Goal: Task Accomplishment & Management: Manage account settings

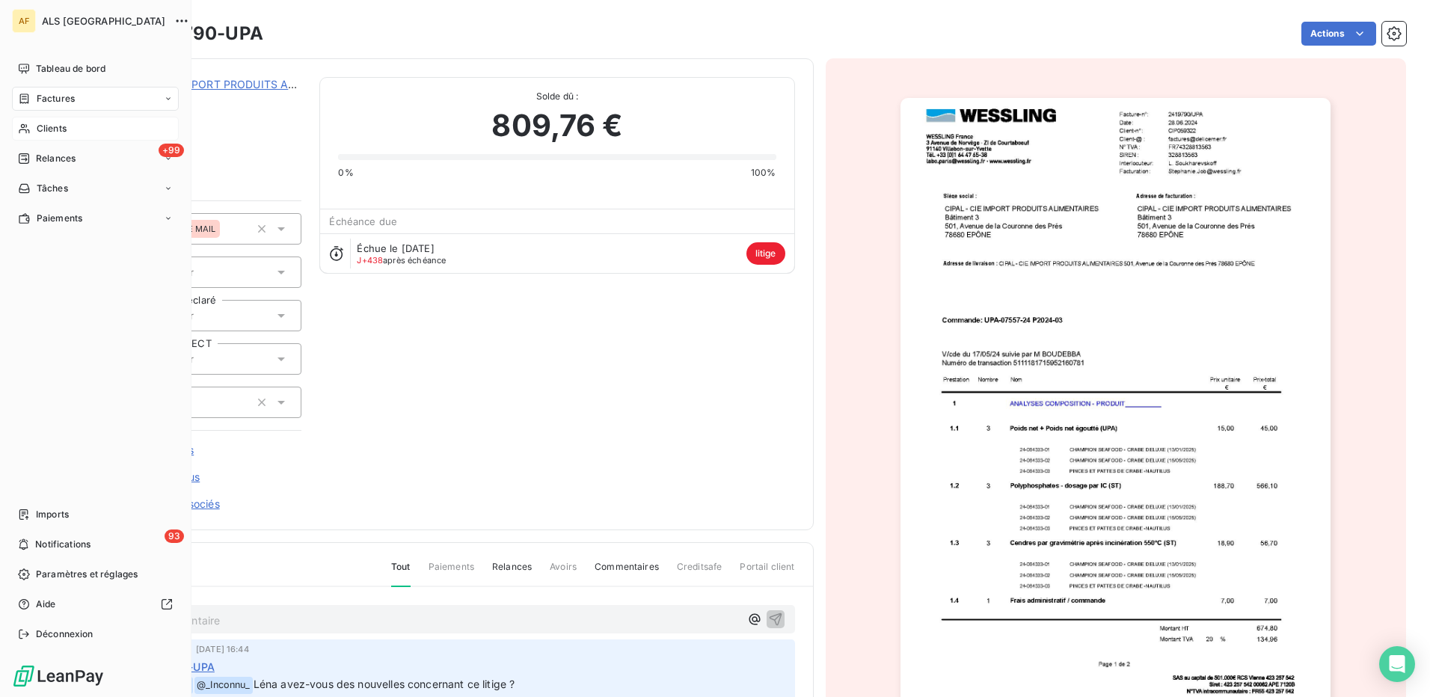
click at [58, 135] on div "Clients" at bounding box center [95, 129] width 167 height 24
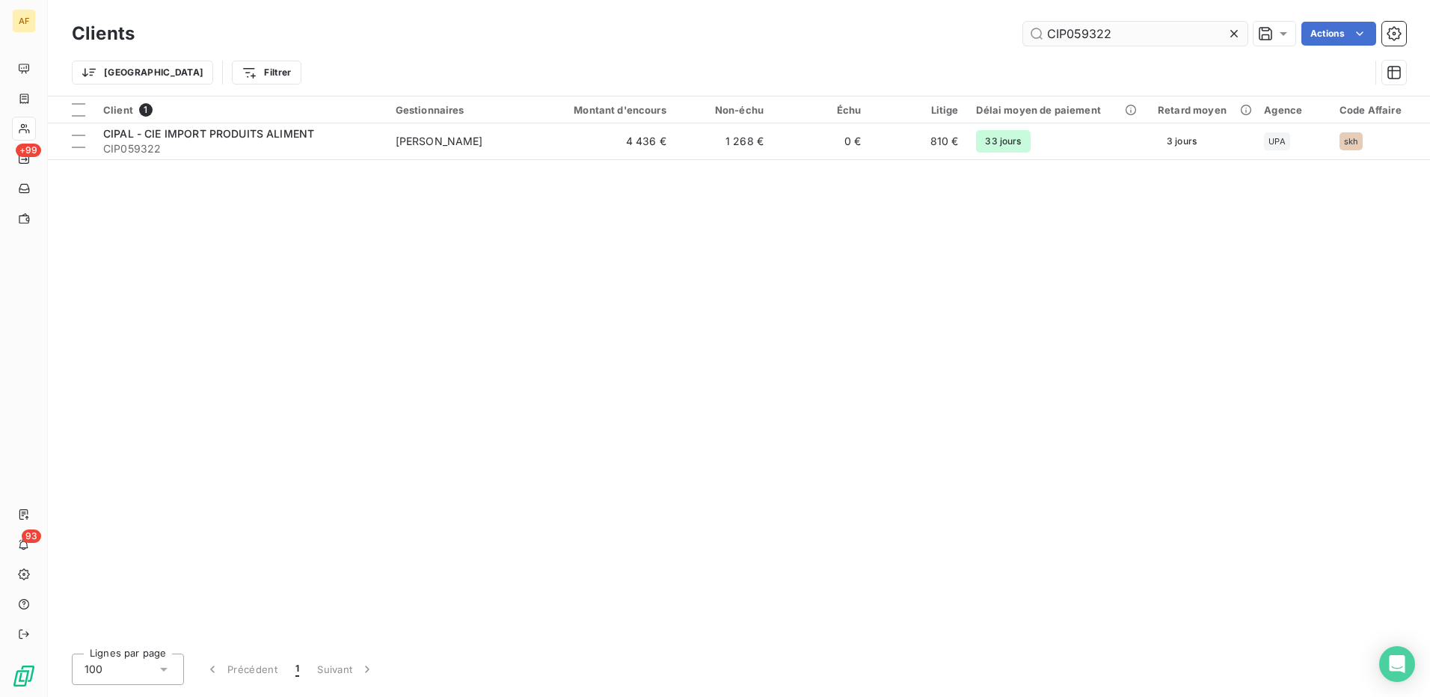
click at [1057, 35] on input "CIP059322" at bounding box center [1135, 34] width 224 height 24
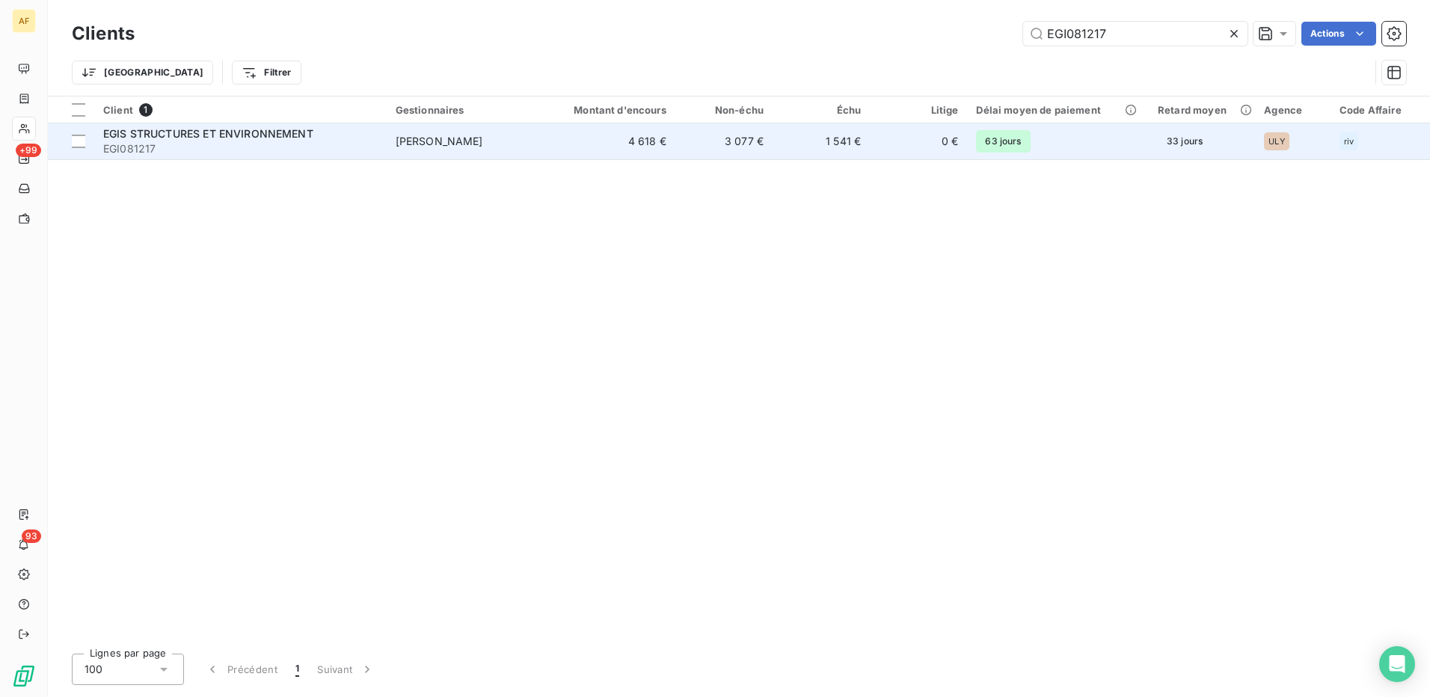
type input "EGI081217"
click at [152, 144] on span "EGI081217" at bounding box center [240, 148] width 275 height 15
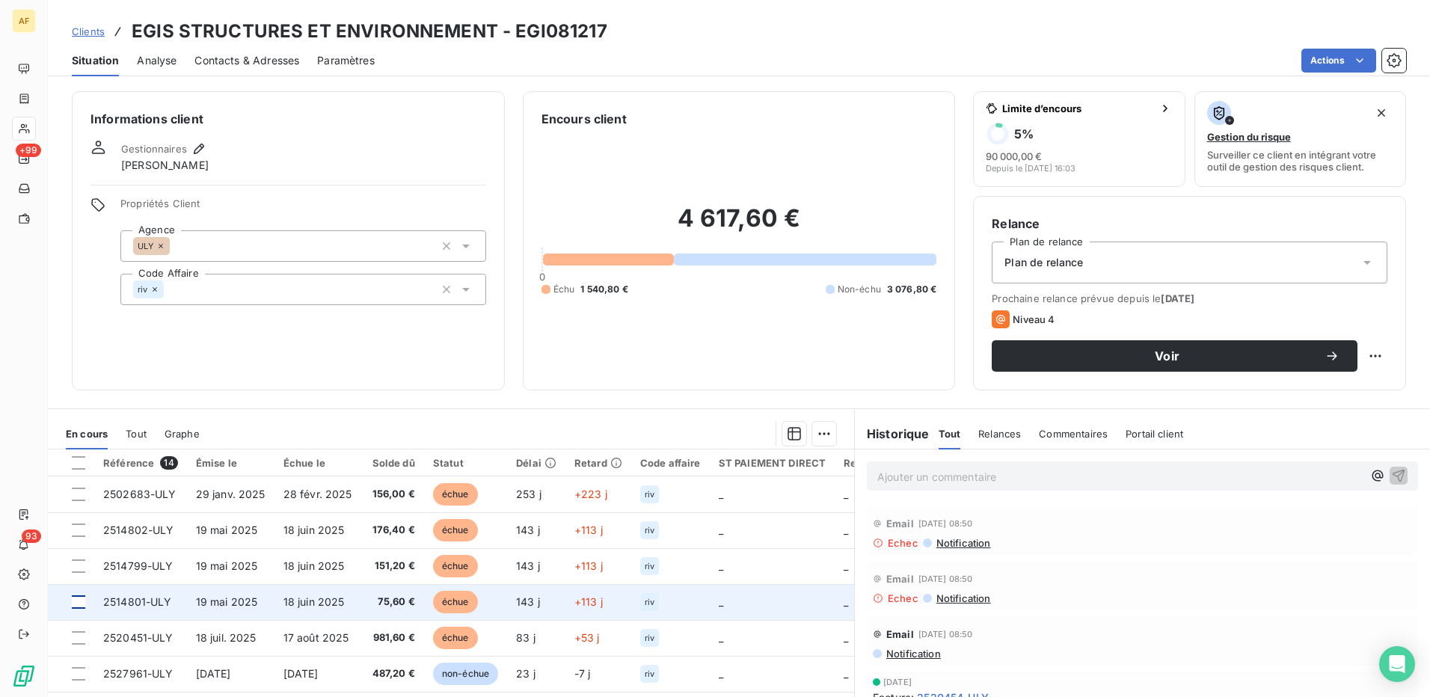
click at [81, 602] on div at bounding box center [78, 602] width 13 height 13
click at [81, 602] on icon at bounding box center [78, 602] width 9 height 9
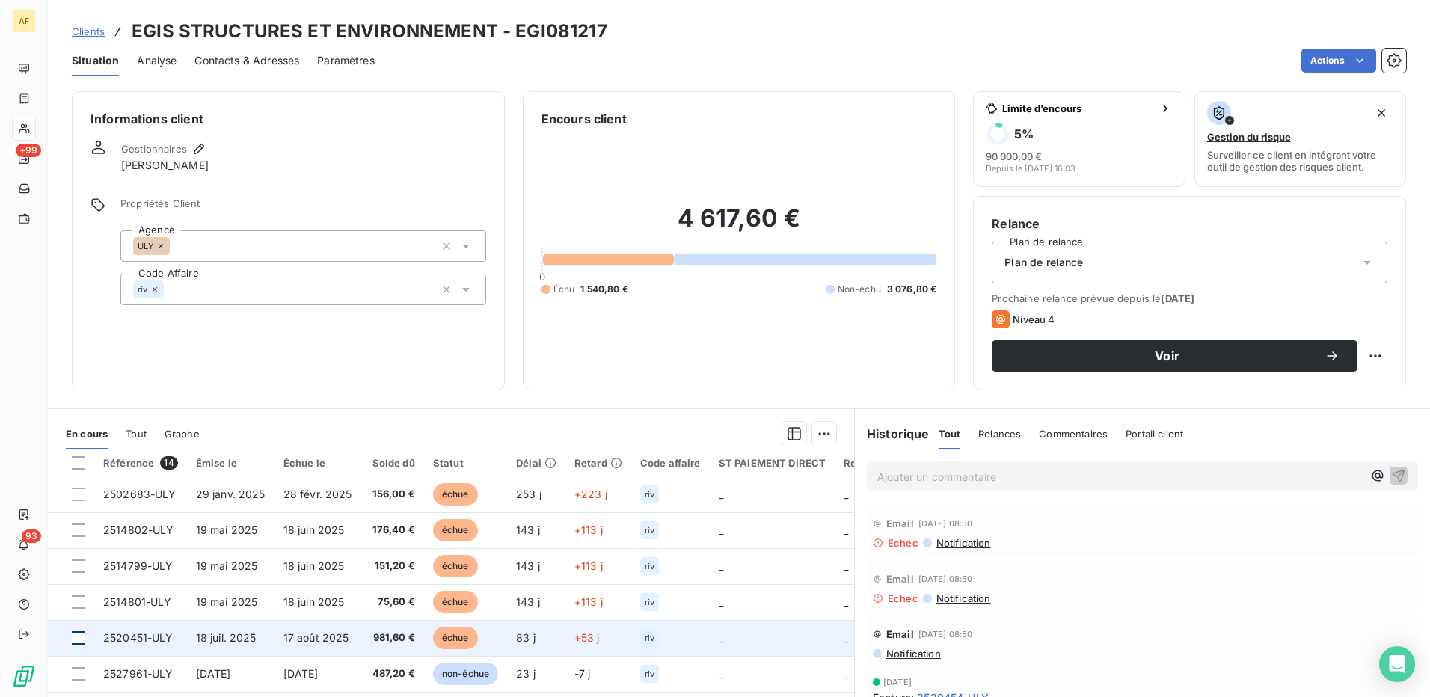
click at [78, 634] on div at bounding box center [78, 637] width 13 height 13
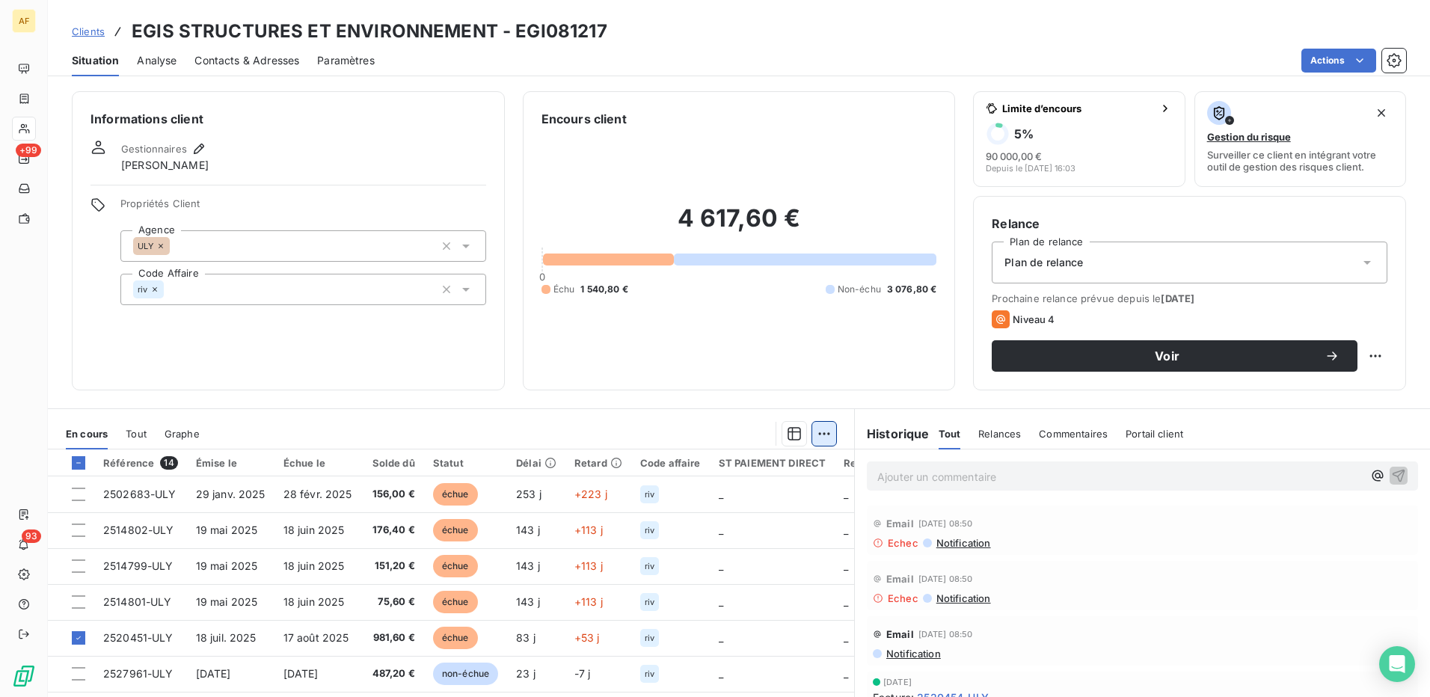
click at [827, 434] on html "AF +99 93 Clients EGIS STRUCTURES ET ENVIRONNEMENT - EGI081217 Situation Analys…" at bounding box center [715, 348] width 1430 height 697
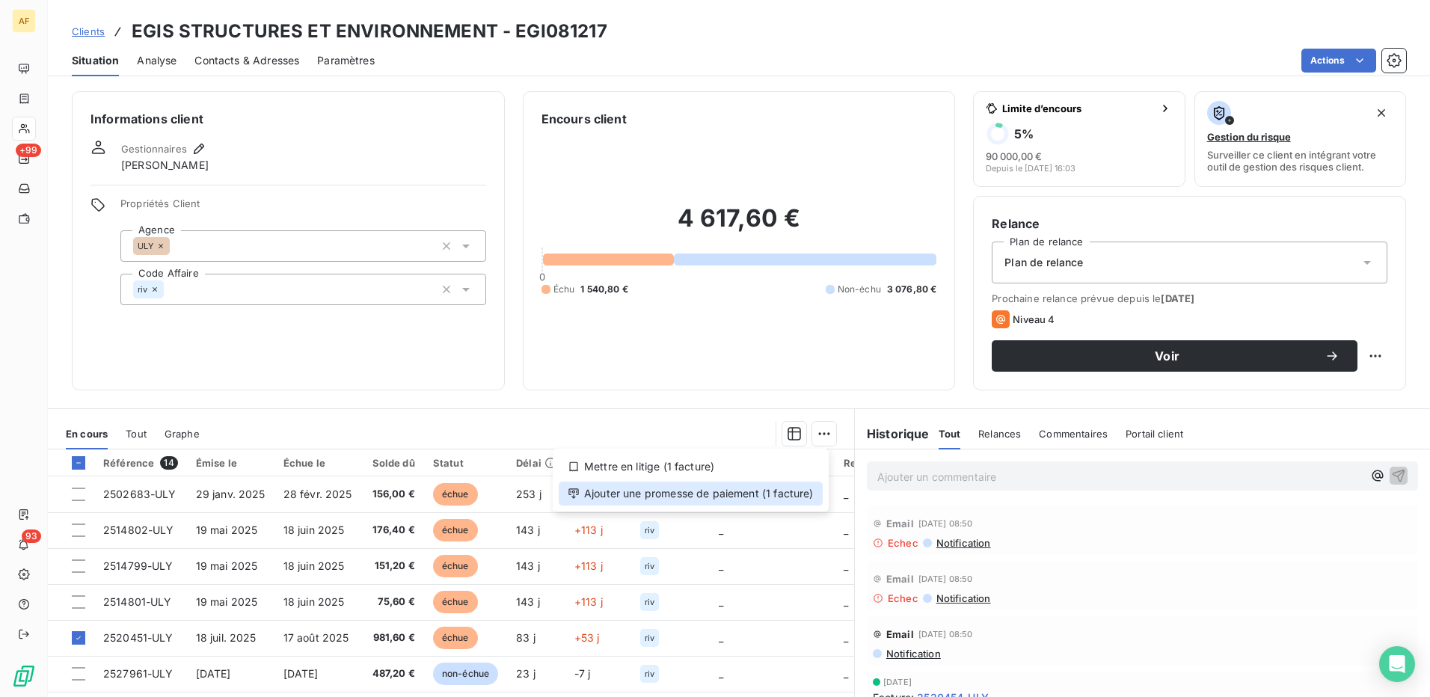
click at [821, 490] on div "Ajouter une promesse de paiement (1 facture)" at bounding box center [691, 494] width 264 height 24
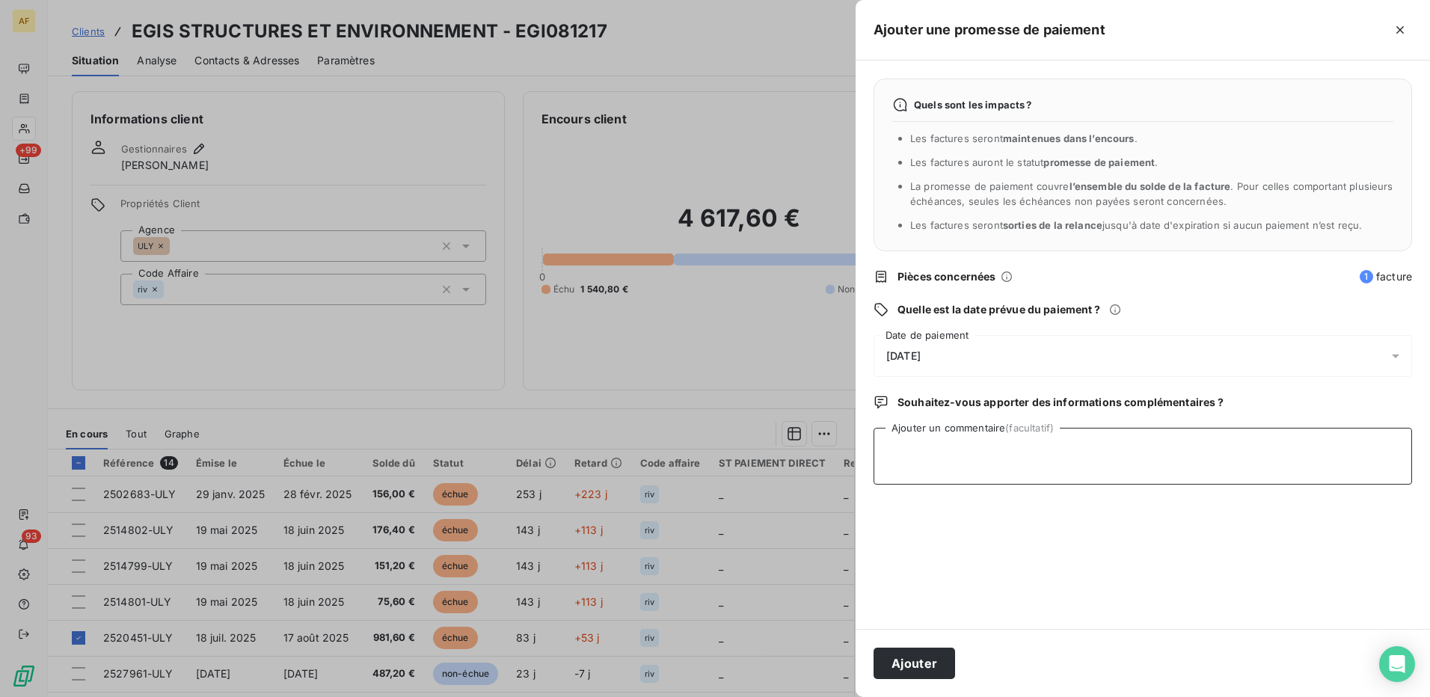
click at [1009, 452] on textarea "Ajouter un commentaire (facultatif)" at bounding box center [1143, 456] width 539 height 57
type textarea "[DATE]"
click at [947, 349] on div "[DATE]" at bounding box center [1143, 356] width 539 height 42
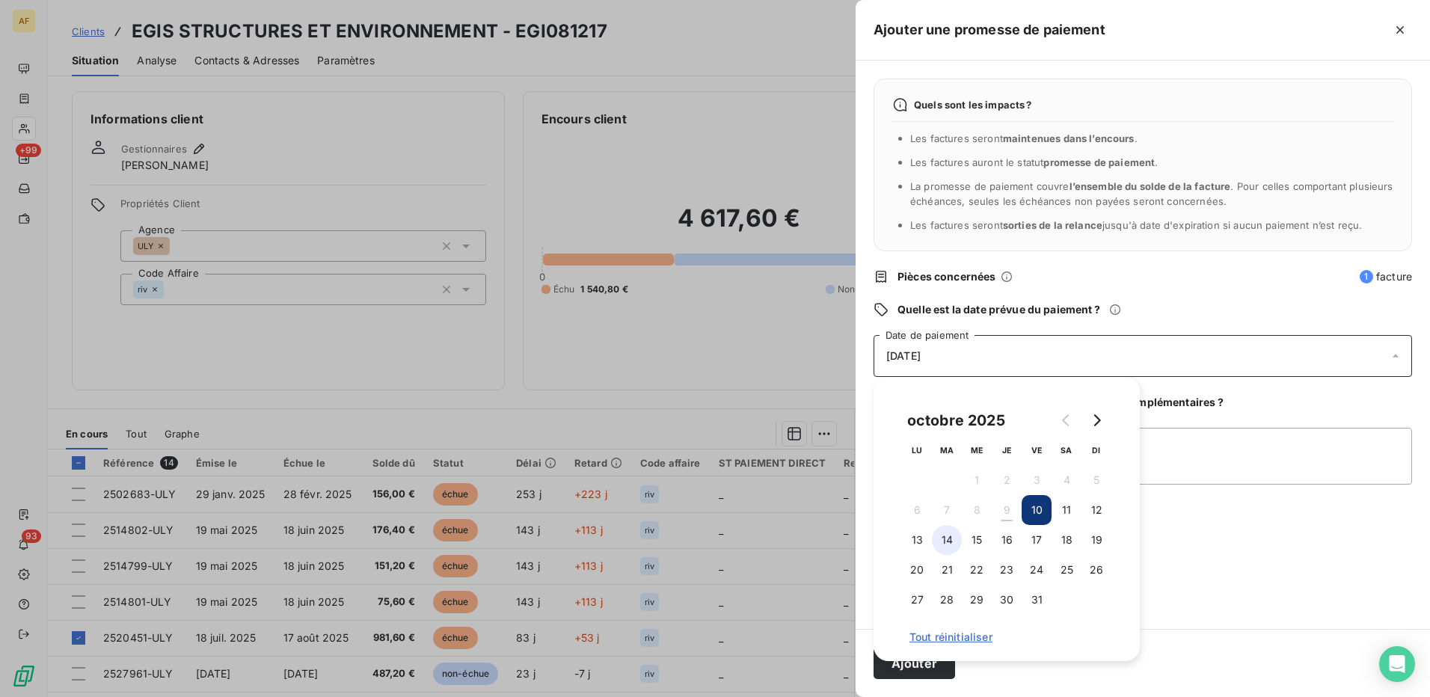
drag, startPoint x: 949, startPoint y: 541, endPoint x: 1012, endPoint y: 578, distance: 73.8
click at [949, 542] on button "14" at bounding box center [947, 540] width 30 height 30
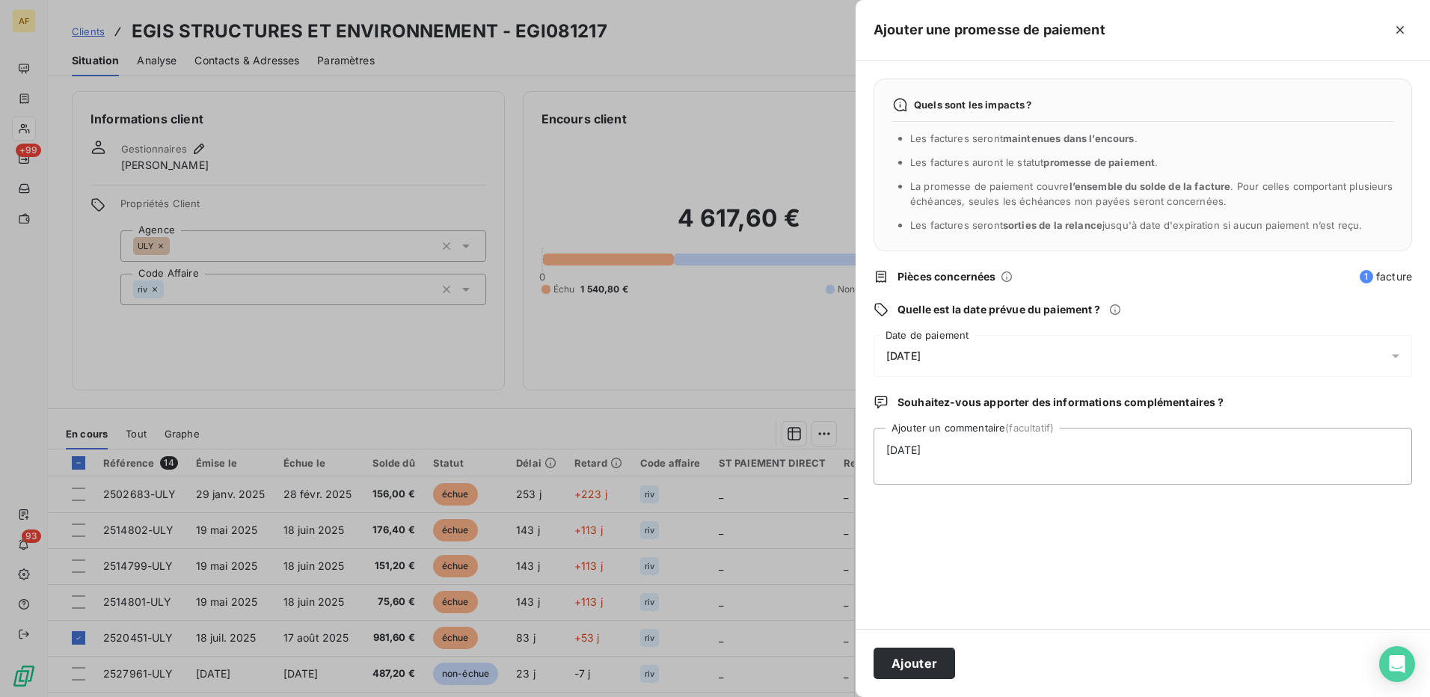
click at [1228, 572] on div "Quels sont les impacts ? Les factures seront maintenues dans l’encours . Les fa…" at bounding box center [1143, 345] width 575 height 569
click at [945, 667] on button "Ajouter" at bounding box center [915, 663] width 82 height 31
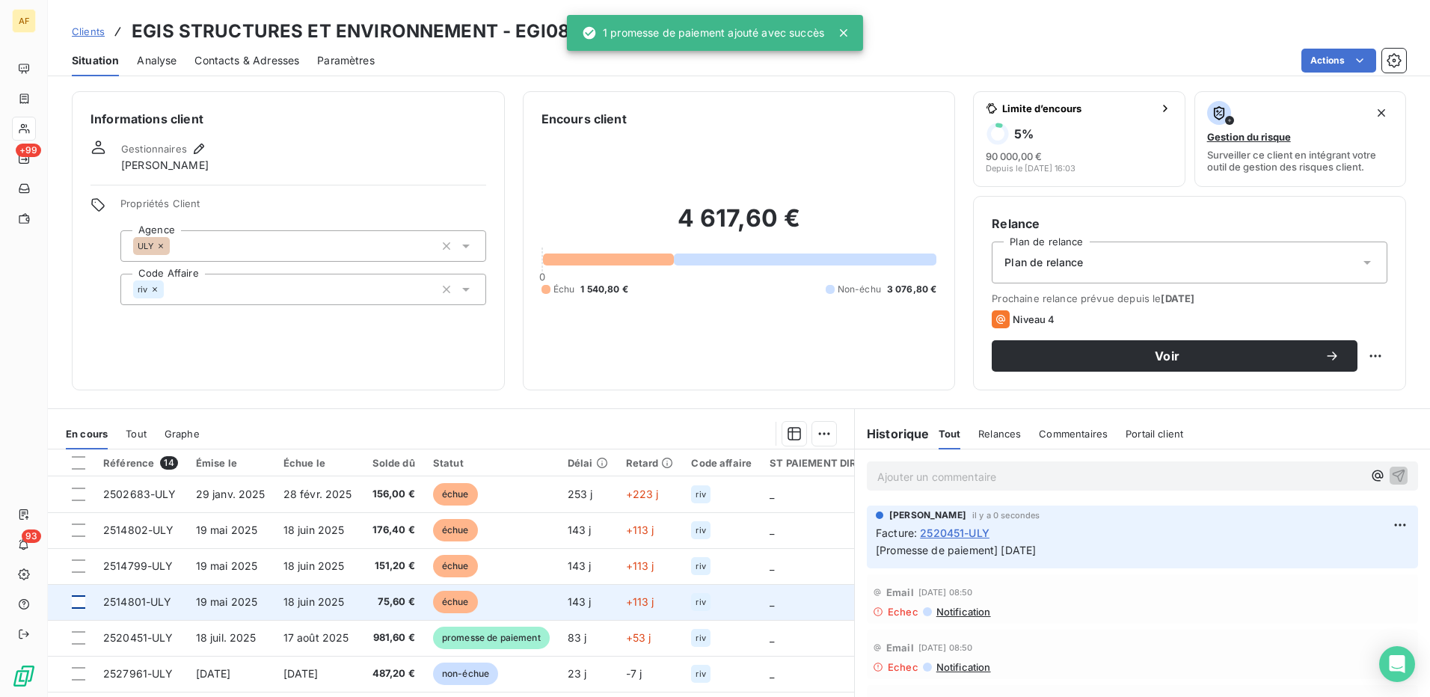
click at [76, 604] on div at bounding box center [78, 602] width 13 height 13
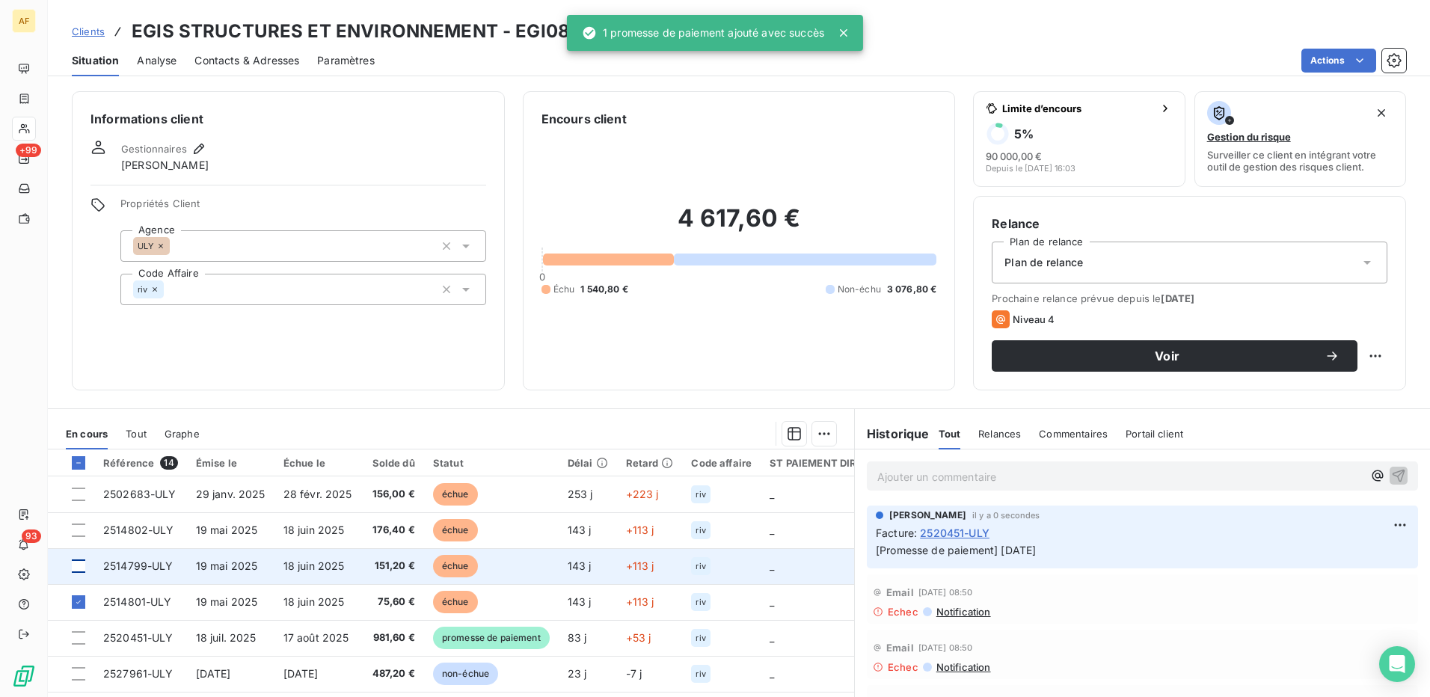
click at [73, 568] on div at bounding box center [78, 566] width 13 height 13
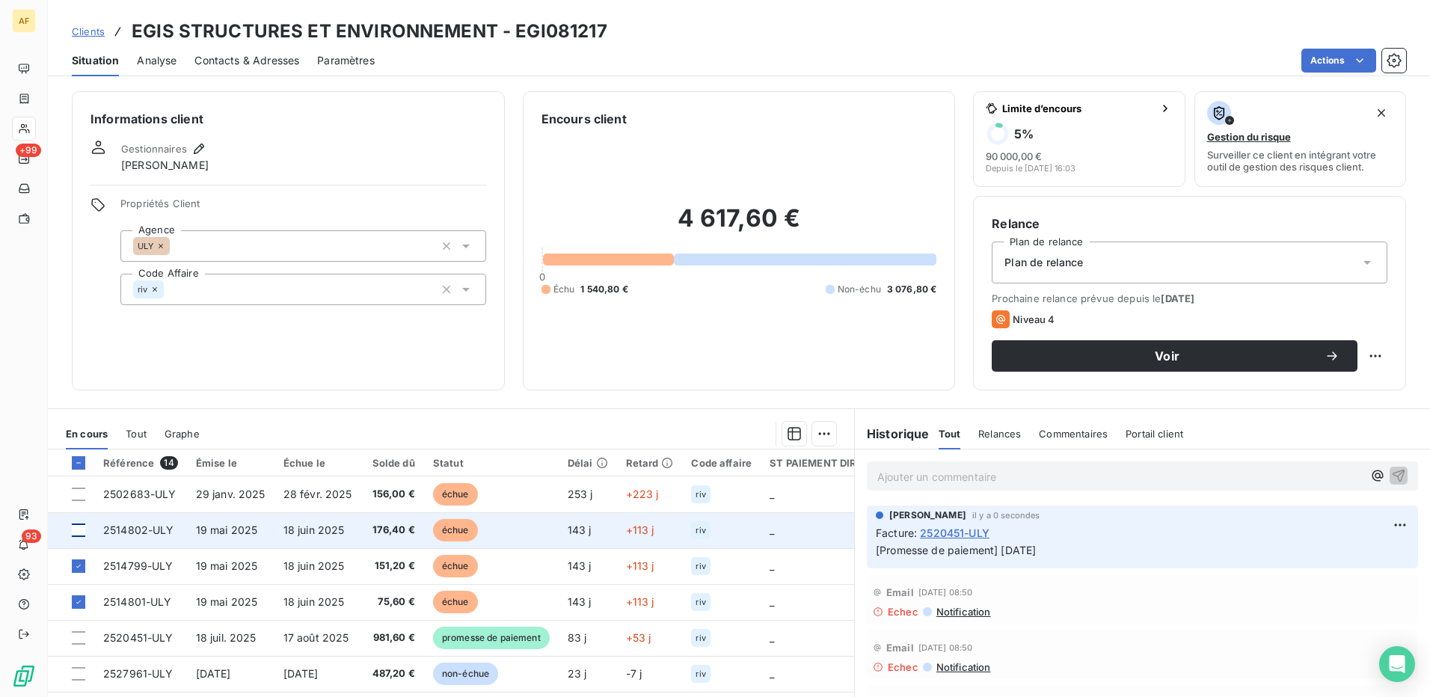
click at [77, 533] on div at bounding box center [78, 530] width 13 height 13
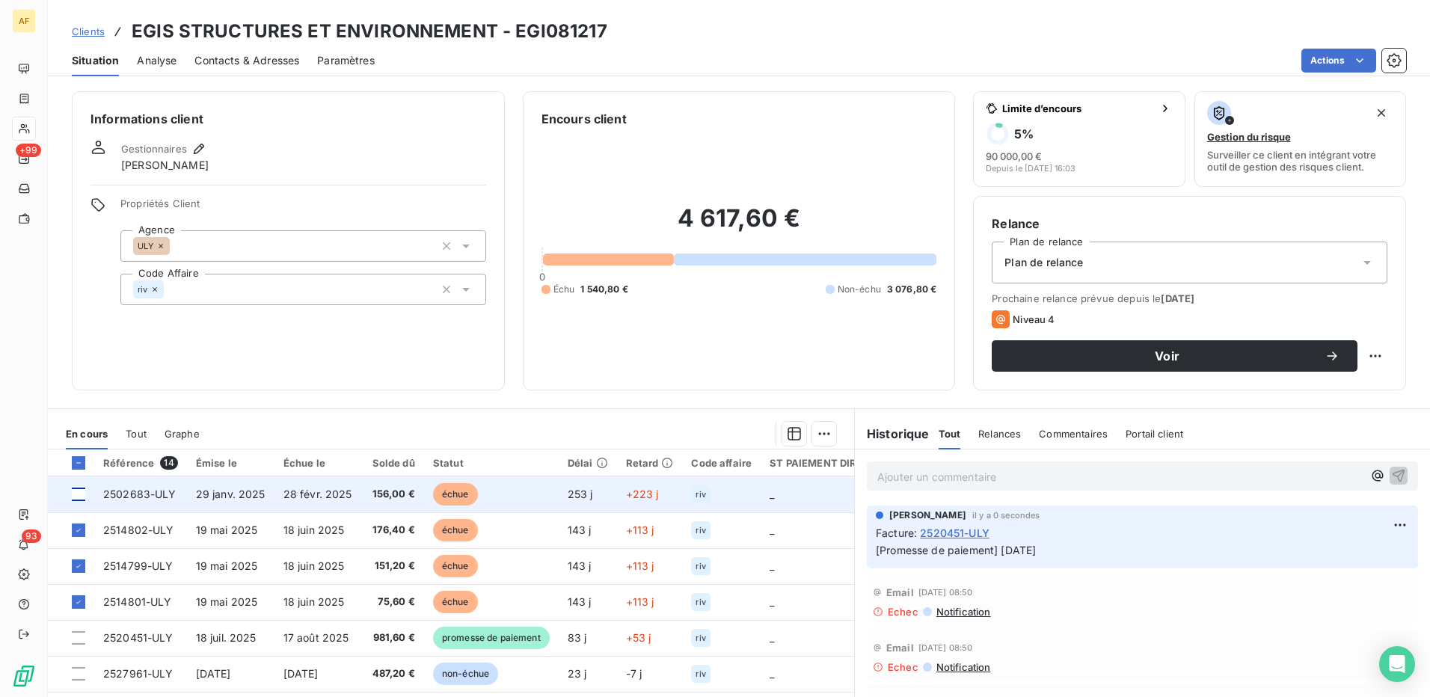
click at [80, 492] on div at bounding box center [78, 494] width 13 height 13
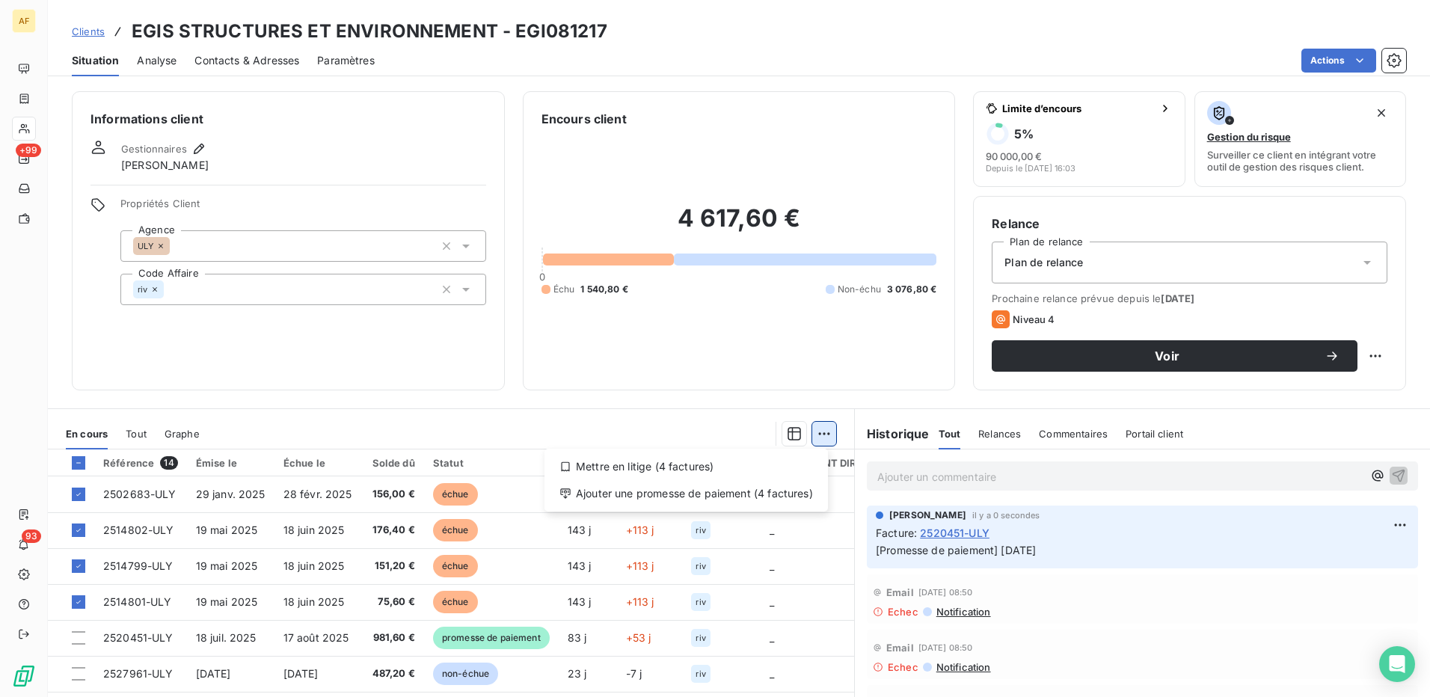
click at [821, 432] on html "AF +99 93 Clients EGIS STRUCTURES ET ENVIRONNEMENT - EGI081217 Situation Analys…" at bounding box center [715, 348] width 1430 height 697
click at [786, 473] on div "Mettre en litige (4 factures)" at bounding box center [687, 467] width 272 height 24
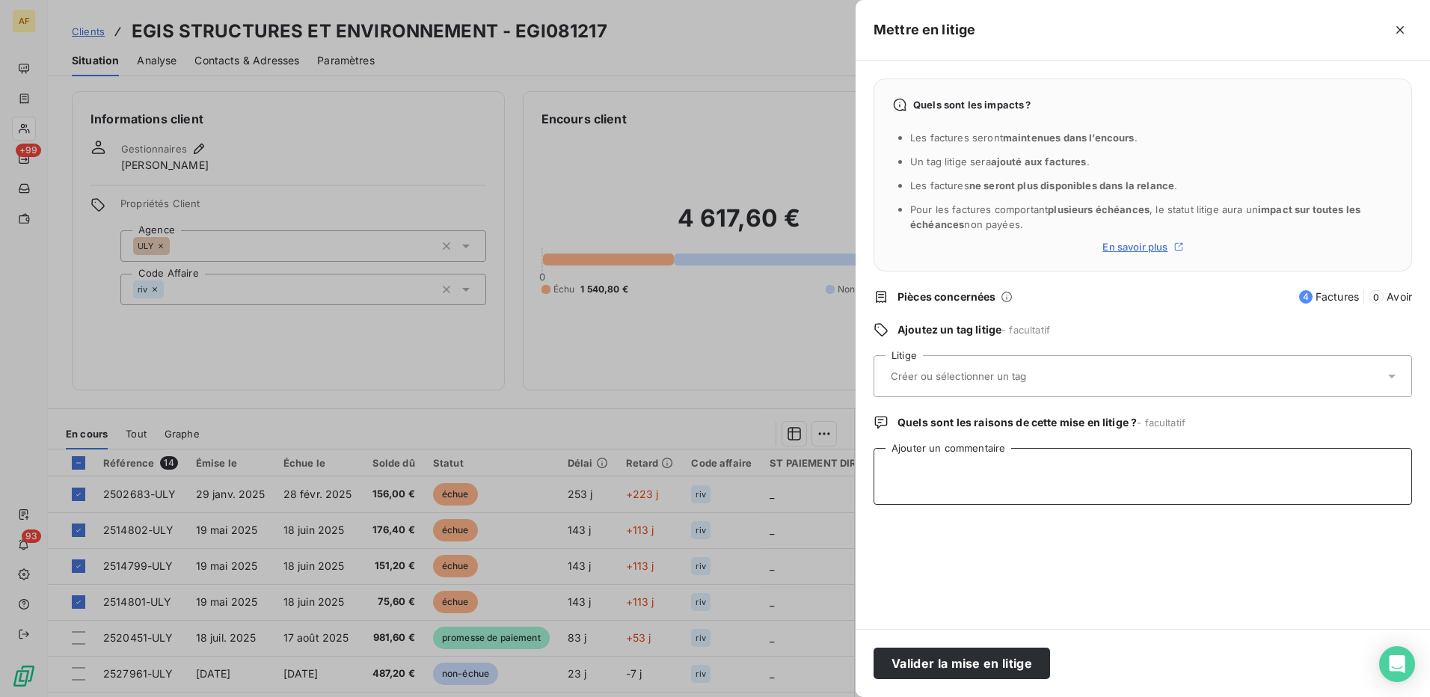
click at [943, 486] on textarea "Ajouter un commentaire" at bounding box center [1143, 476] width 539 height 57
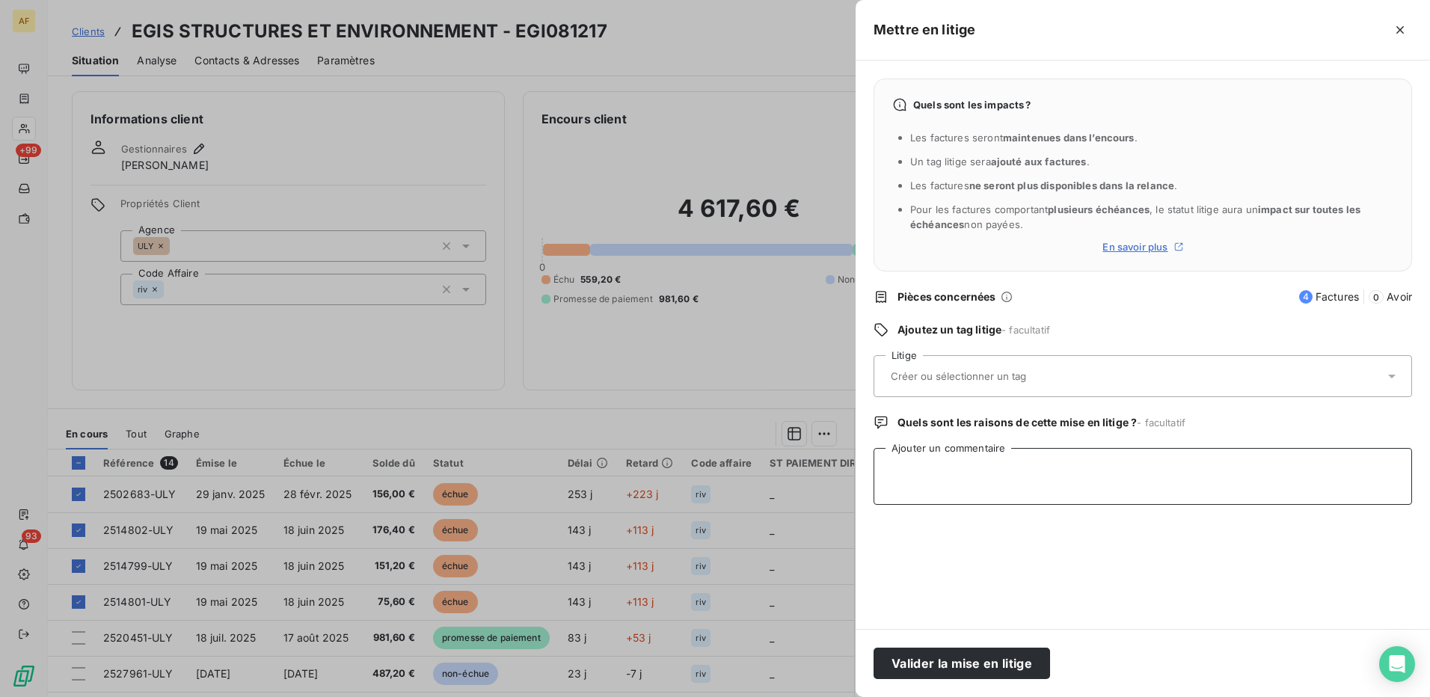
paste textarea "Bonjour, suite à mon appel téléphonique auprès de la comptabilité, nous avons p…"
type textarea "Bonjour, suite à mon appel téléphonique auprès de la comptabilité, nous avons p…"
click at [923, 373] on input "text" at bounding box center [999, 376] width 218 height 13
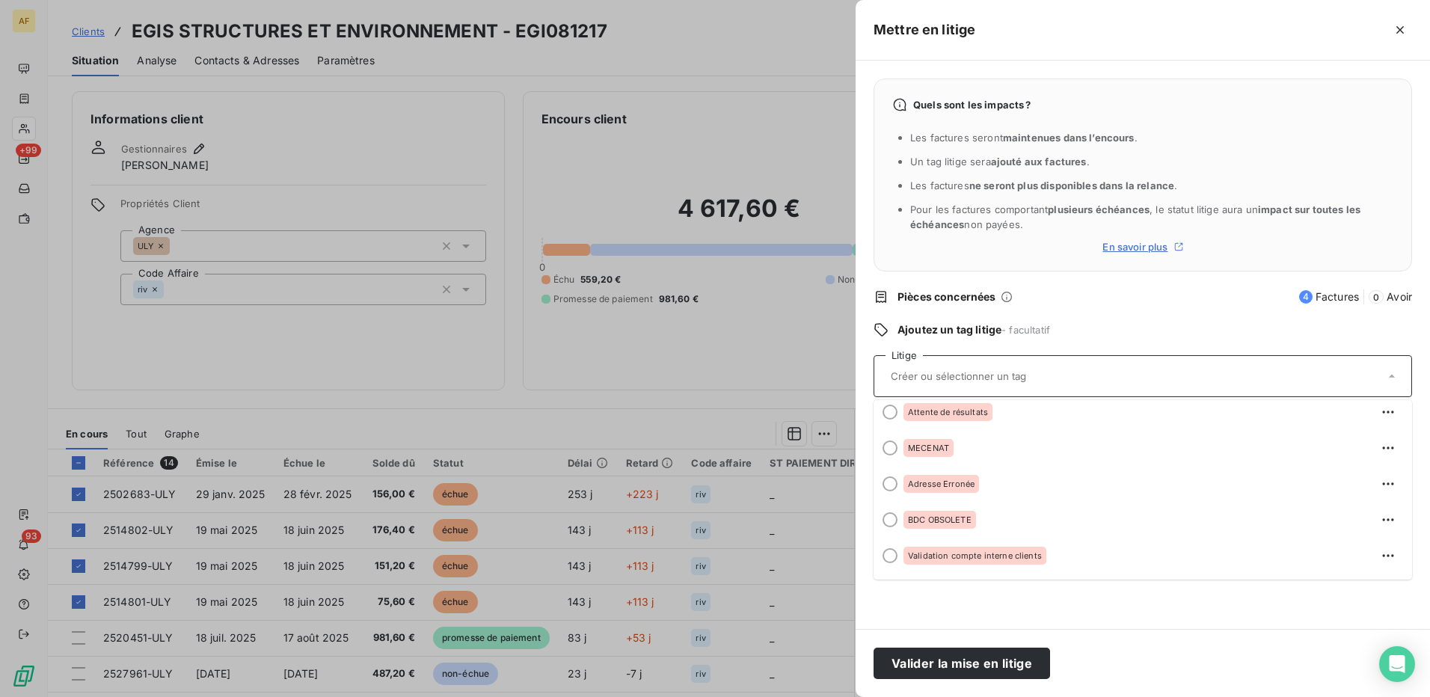
scroll to position [299, 0]
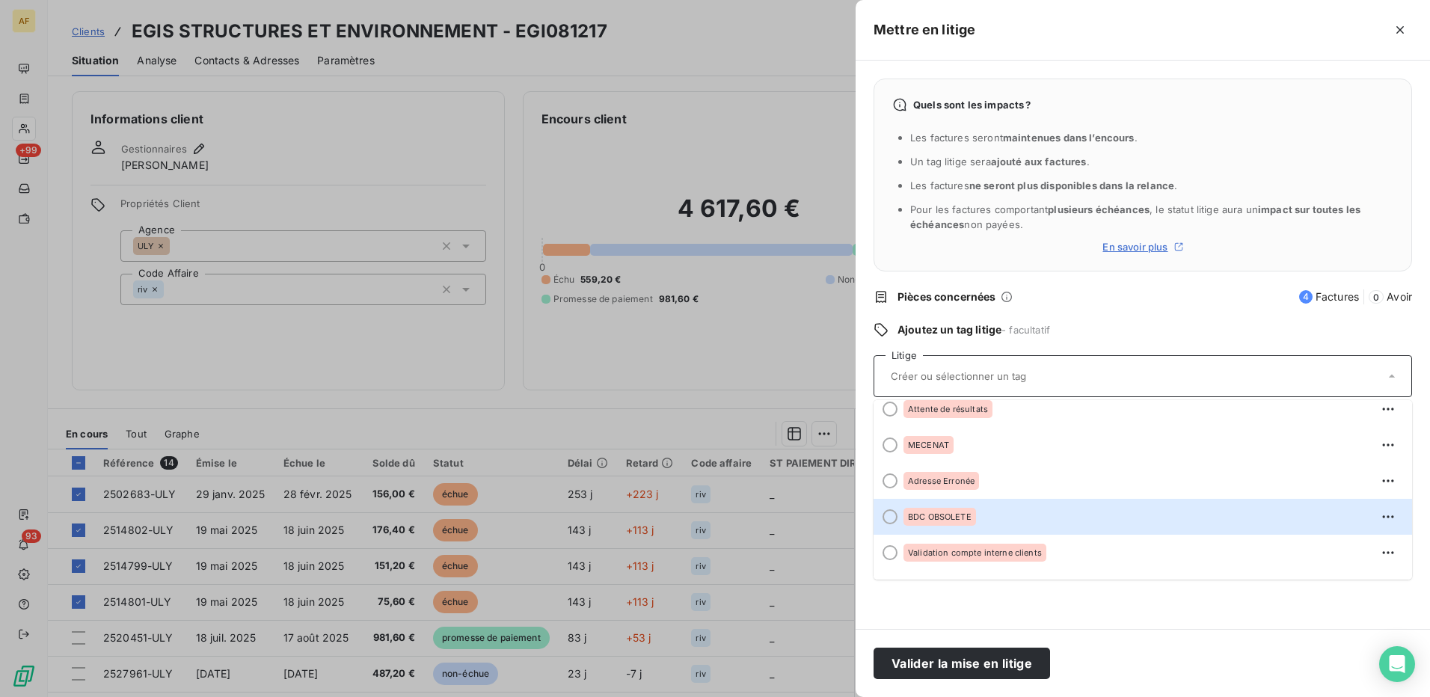
drag, startPoint x: 893, startPoint y: 519, endPoint x: 916, endPoint y: 550, distance: 38.5
click at [893, 521] on div at bounding box center [890, 516] width 15 height 15
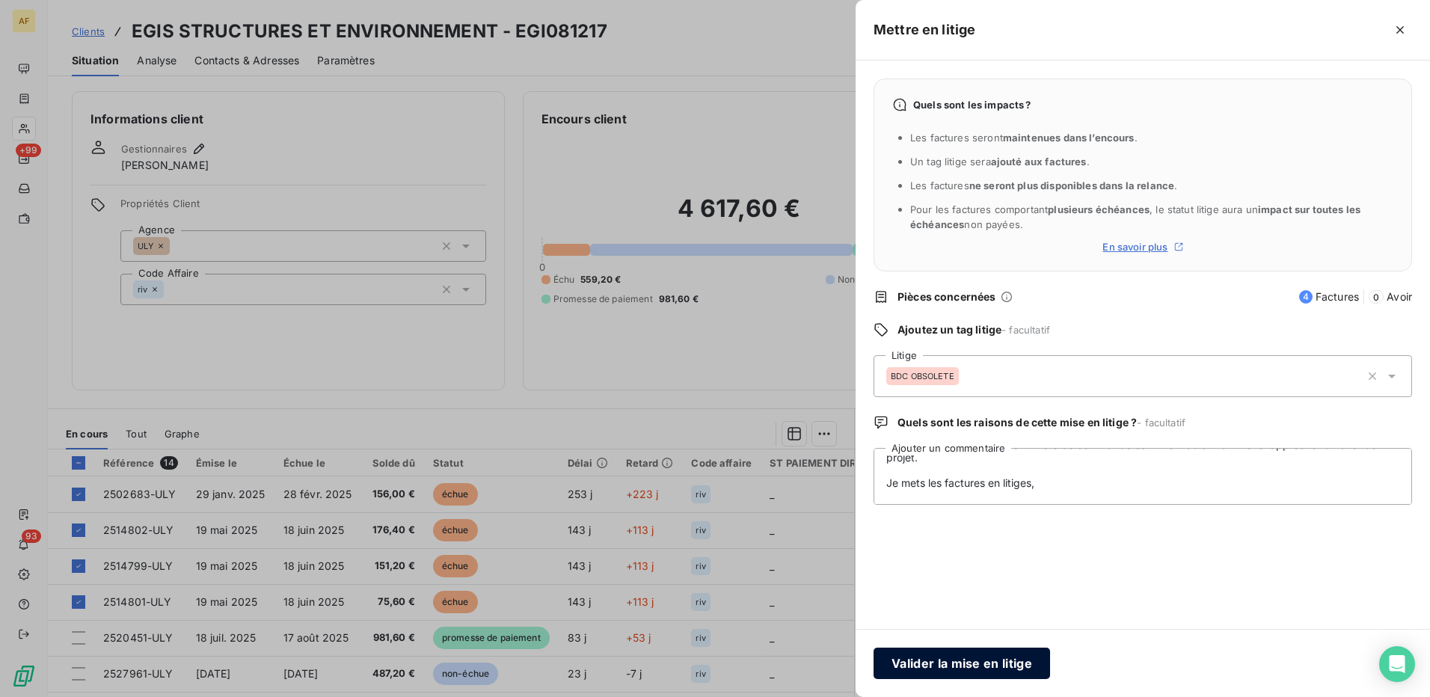
click at [952, 670] on button "Valider la mise en litige" at bounding box center [962, 663] width 177 height 31
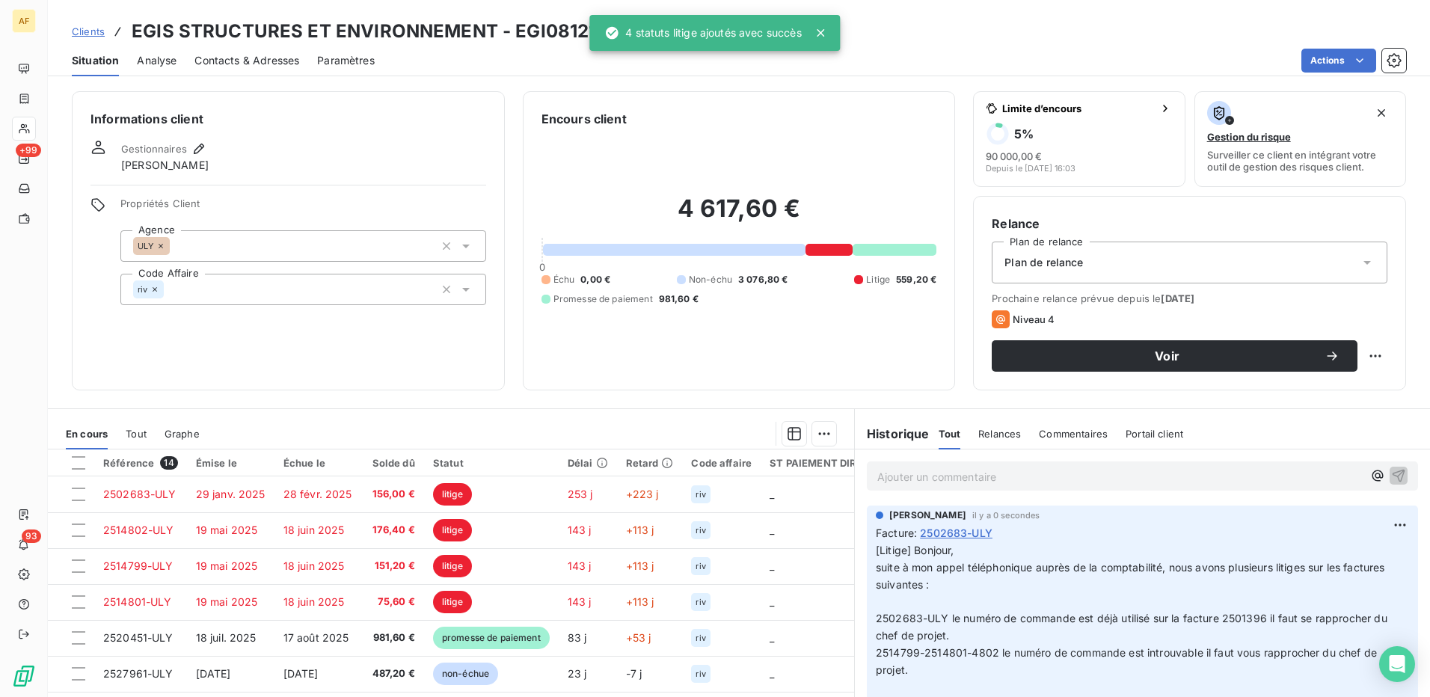
scroll to position [0, 0]
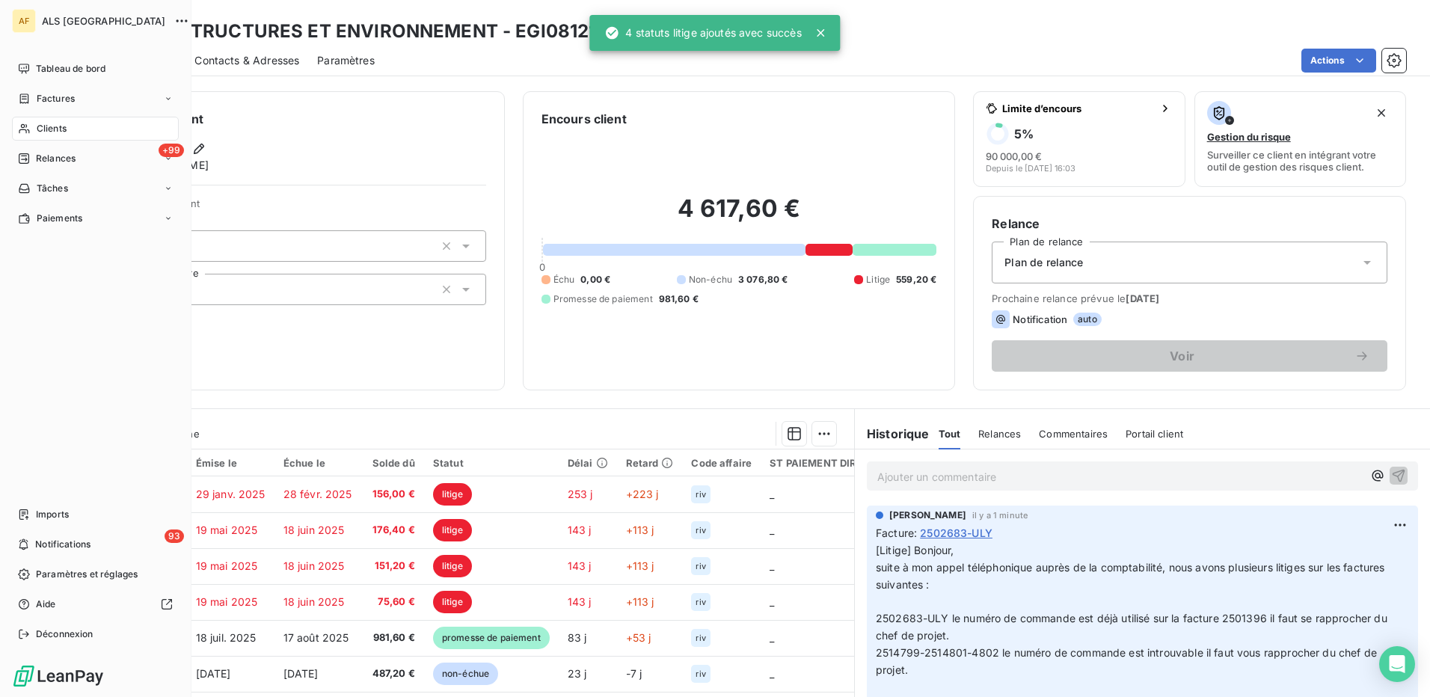
drag, startPoint x: 41, startPoint y: 126, endPoint x: 527, endPoint y: 217, distance: 494.6
click at [47, 128] on span "Clients" at bounding box center [52, 128] width 30 height 13
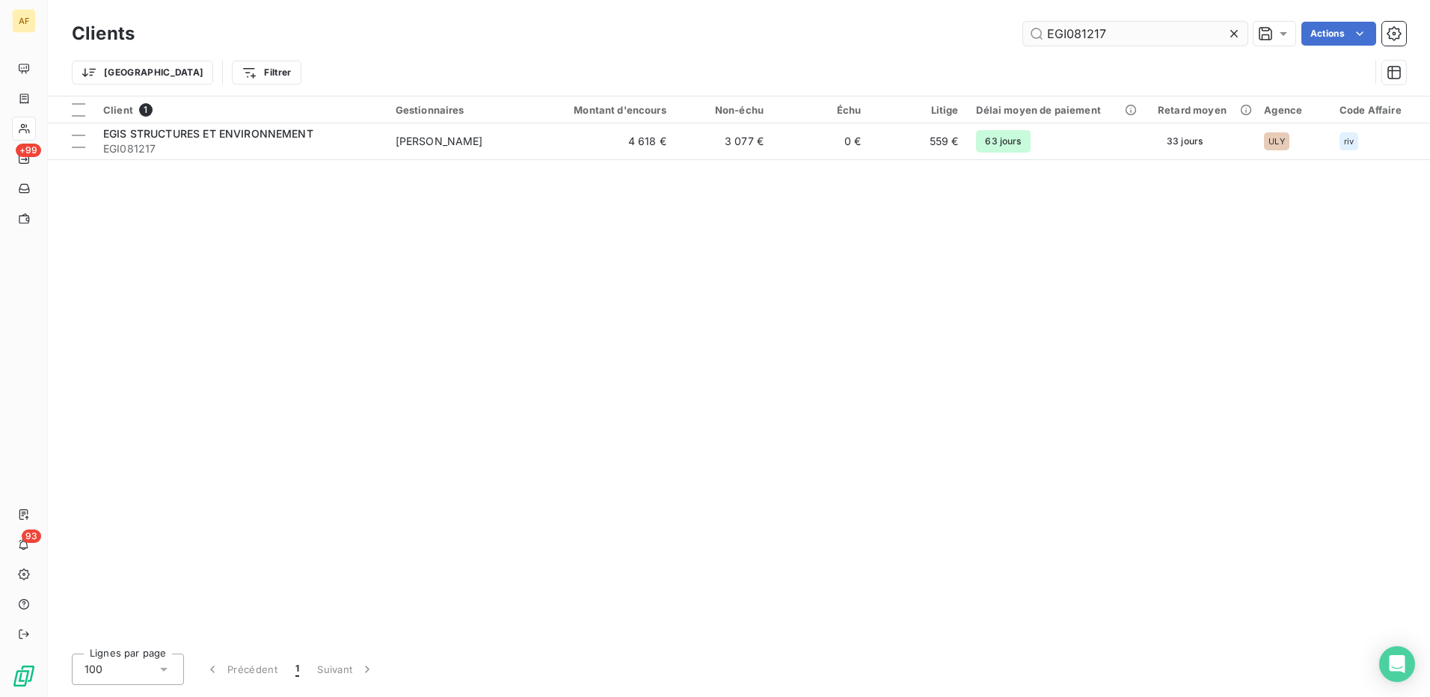
click at [1047, 28] on input "EGI081217" at bounding box center [1135, 34] width 224 height 24
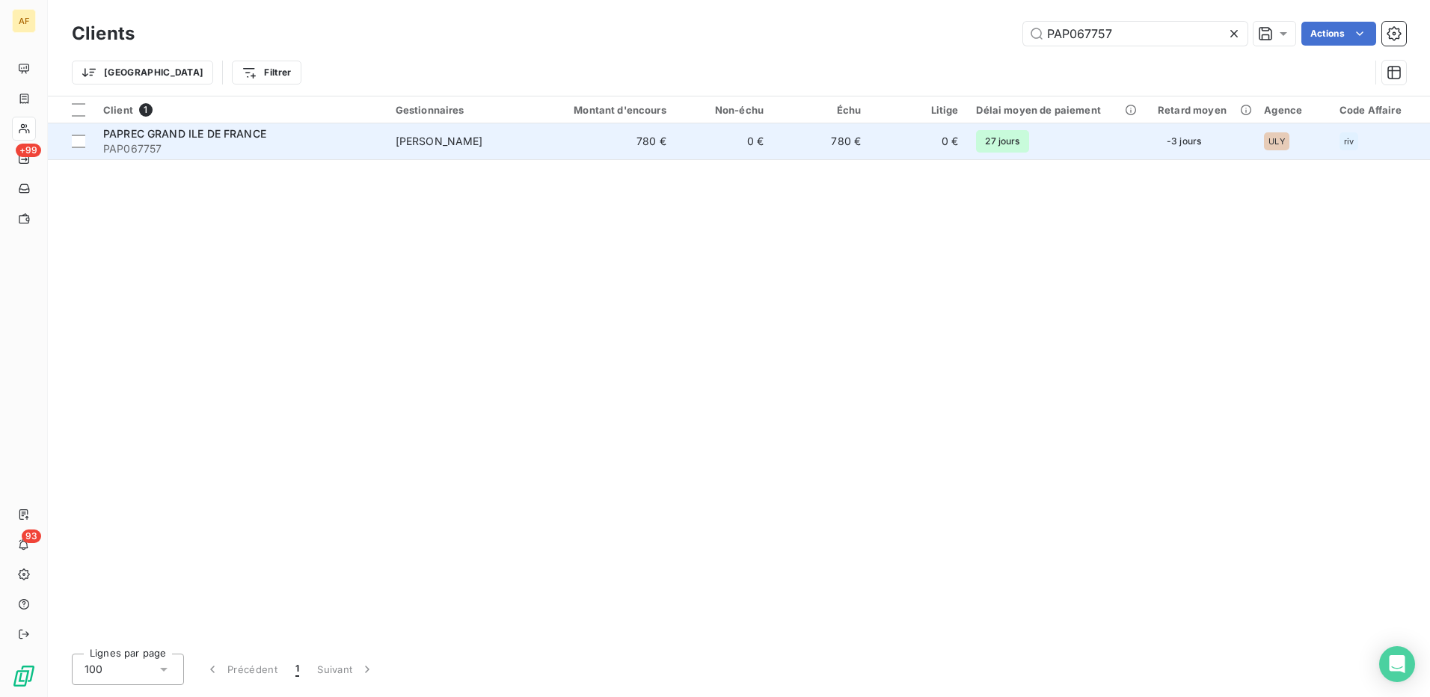
type input "PAP067757"
click at [209, 136] on span "PAPREC GRAND ILE DE FRANCE" at bounding box center [184, 133] width 163 height 13
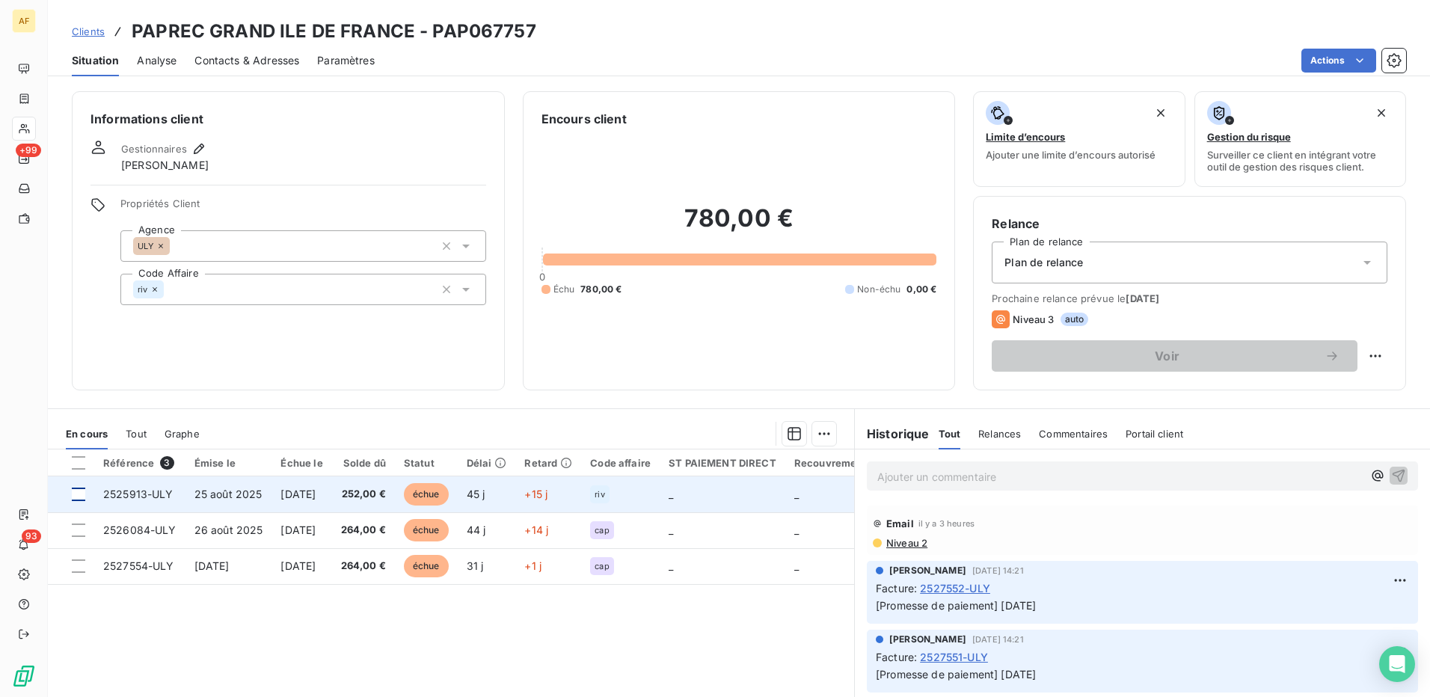
click at [82, 499] on div at bounding box center [78, 494] width 13 height 13
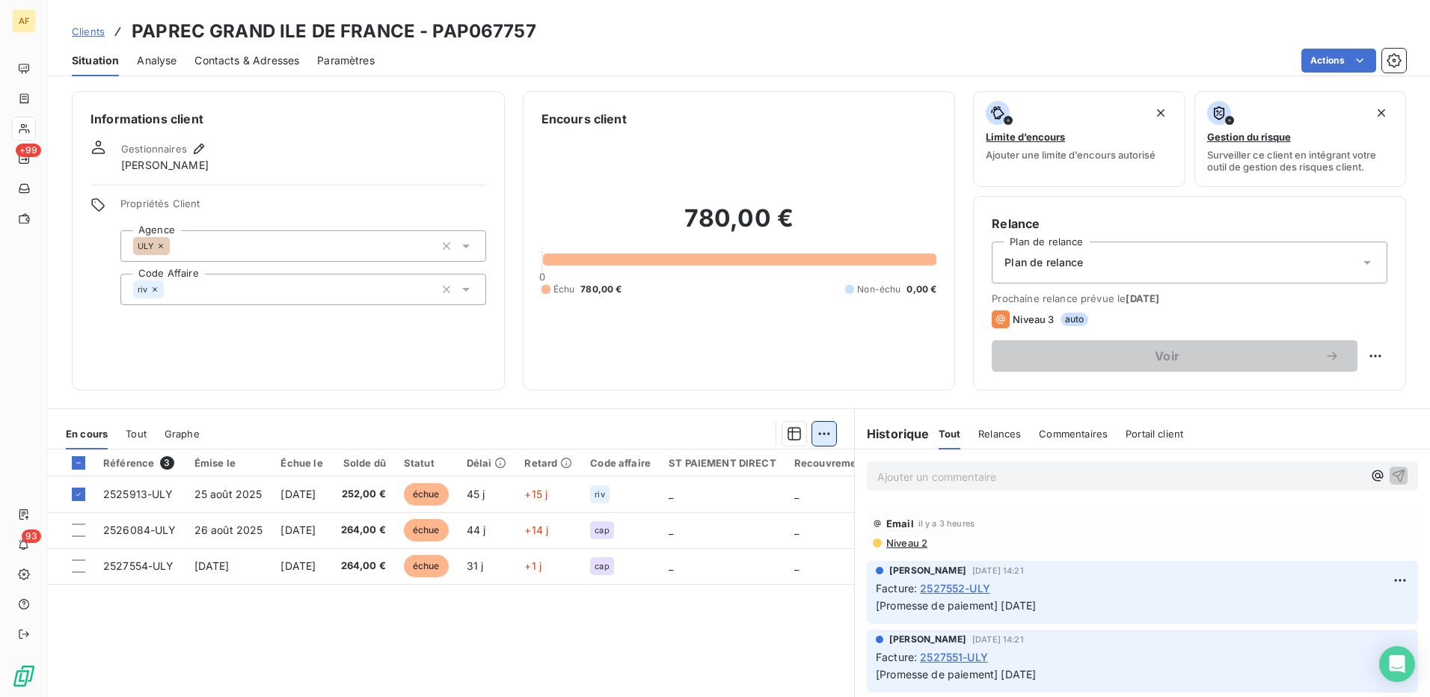
click at [824, 434] on html "AF +99 93 Clients PAPREC GRAND ILE DE [GEOGRAPHIC_DATA] - PAP067757 Situation A…" at bounding box center [715, 348] width 1430 height 697
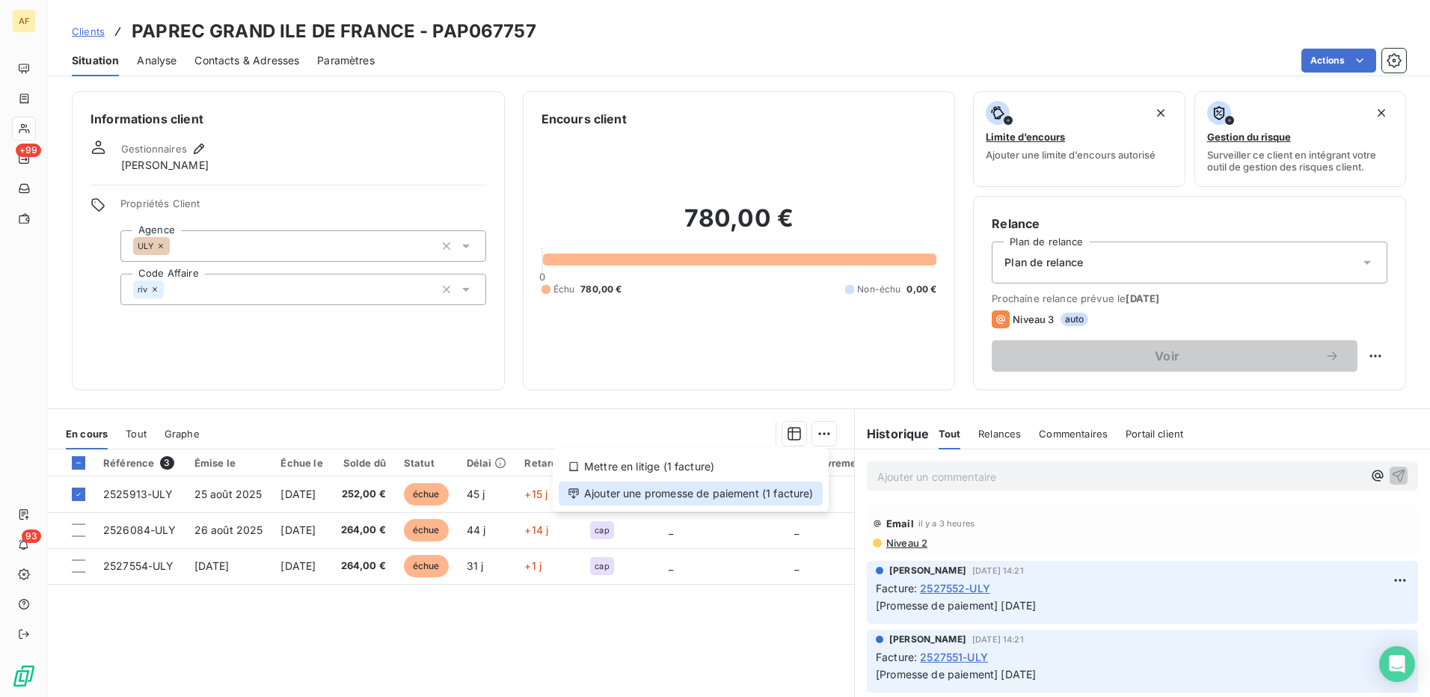
click at [790, 495] on div "Ajouter une promesse de paiement (1 facture)" at bounding box center [691, 494] width 264 height 24
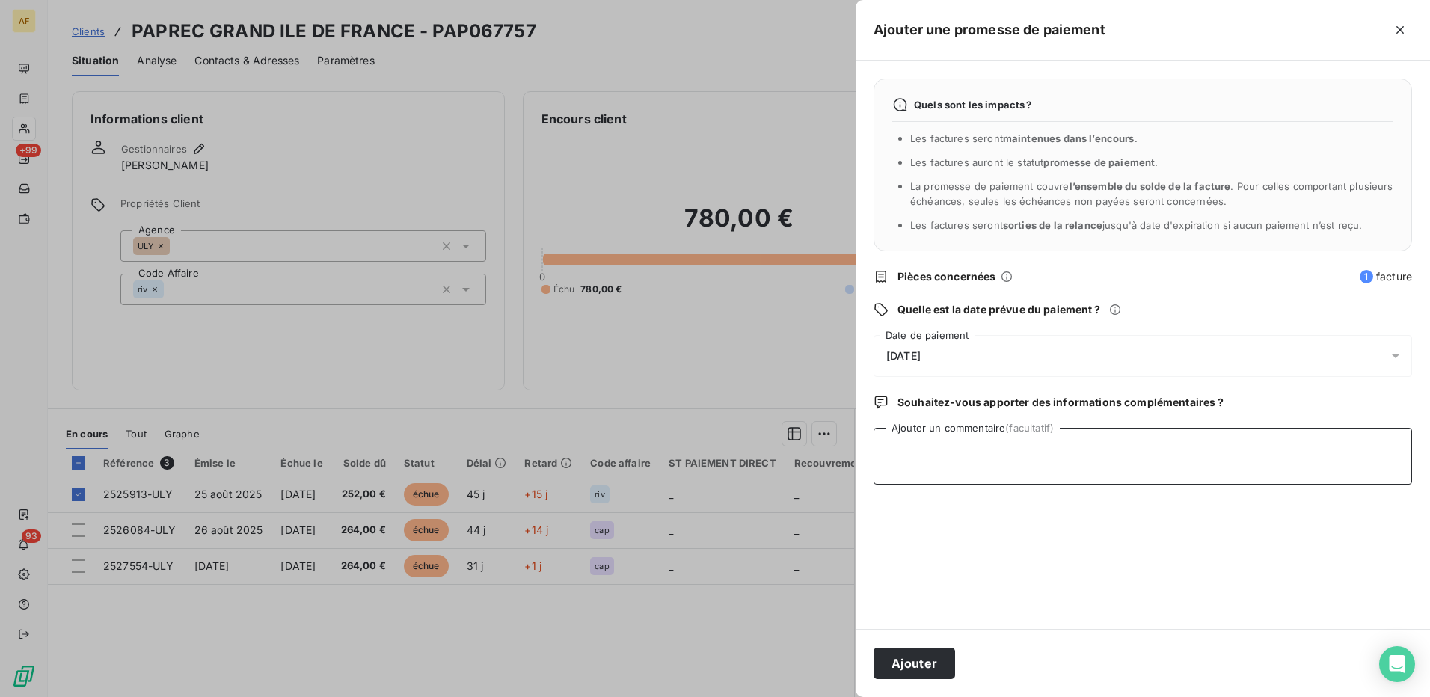
click at [961, 452] on textarea "Ajouter un commentaire (facultatif)" at bounding box center [1143, 456] width 539 height 57
type textarea "[DATE]"
click at [944, 339] on div "[DATE]" at bounding box center [1143, 356] width 539 height 42
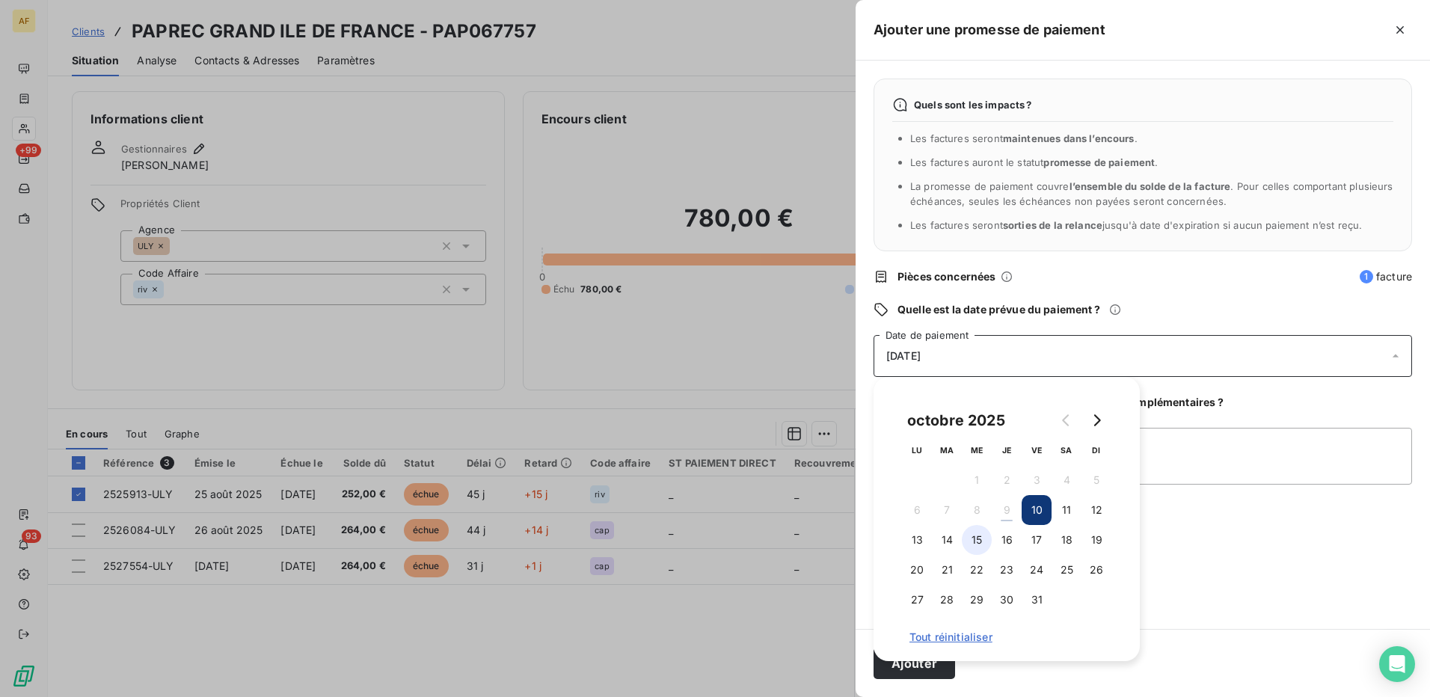
click at [974, 536] on button "15" at bounding box center [977, 540] width 30 height 30
click at [1186, 471] on textarea "[DATE]" at bounding box center [1143, 456] width 539 height 57
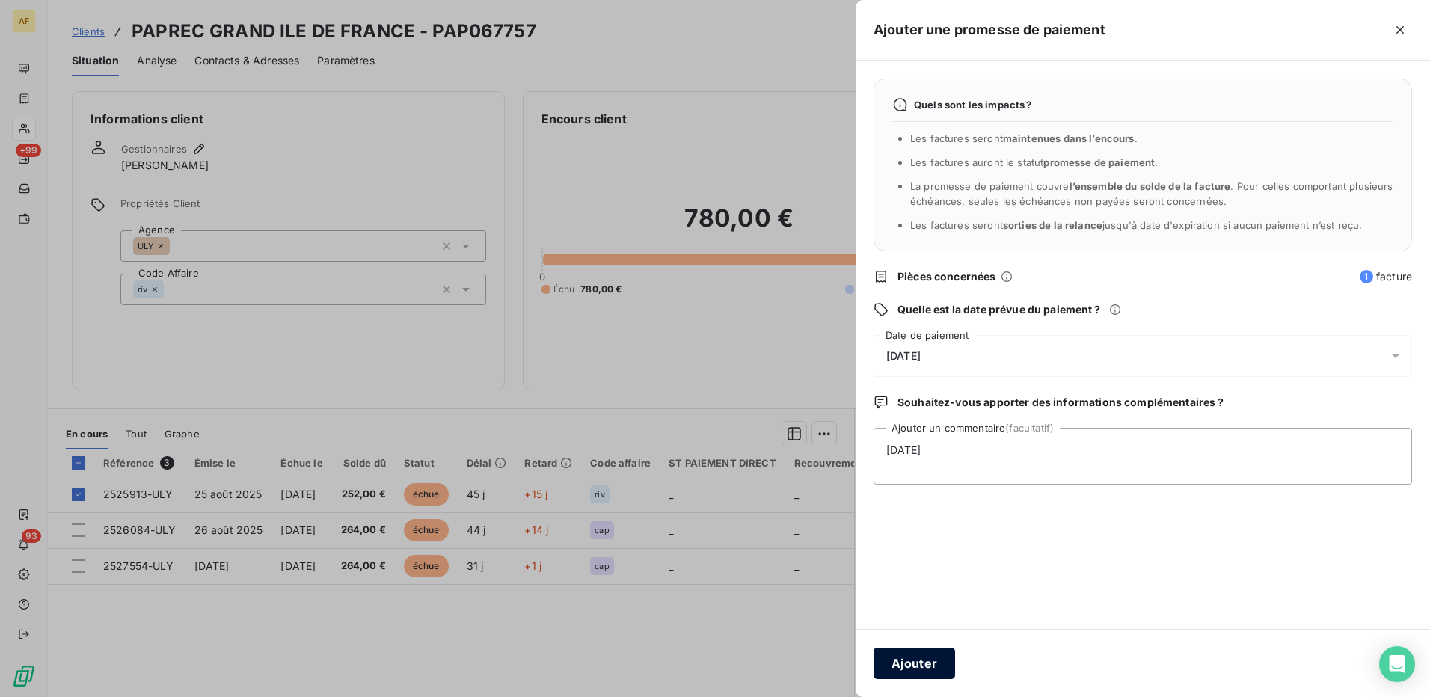
click at [949, 657] on button "Ajouter" at bounding box center [915, 663] width 82 height 31
